Goal: Communication & Community: Answer question/provide support

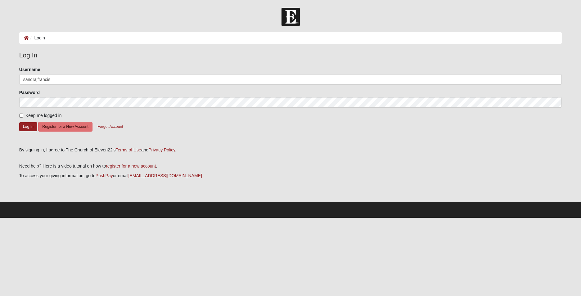
type input "sandrajfrancis"
click at [19, 122] on button "Log In" at bounding box center [28, 126] width 18 height 9
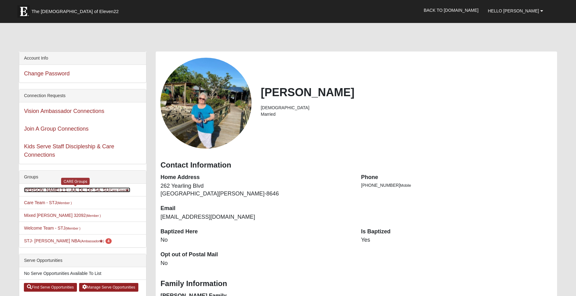
click at [78, 189] on link "[PERSON_NAME] 1:1 - AA, DL, DP, SA, SU (Care Giver )" at bounding box center [77, 189] width 106 height 5
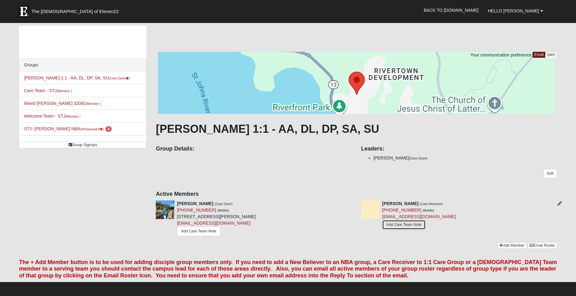
click at [403, 225] on link "Add Care Team Note" at bounding box center [403, 225] width 43 height 10
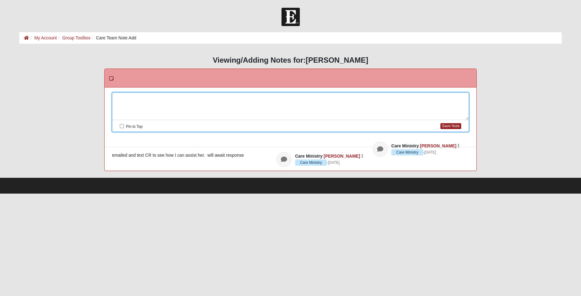
click at [123, 97] on div at bounding box center [290, 106] width 356 height 27
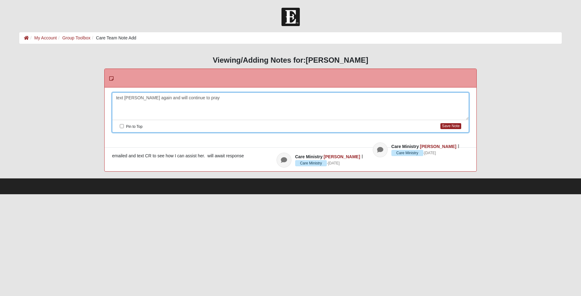
click at [115, 98] on div "text [PERSON_NAME] again and will continue to pray" at bounding box center [290, 106] width 356 height 27
click at [443, 124] on button "Save Note" at bounding box center [450, 126] width 21 height 6
